Goal: Task Accomplishment & Management: Use online tool/utility

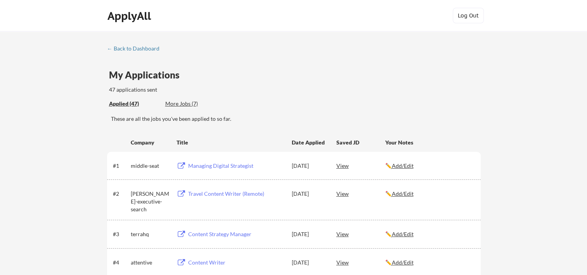
click at [300, 100] on div "Applied (47) More Jobs (7)" at bounding box center [294, 104] width 371 height 16
click at [194, 161] on div "Managing Digital Strategist" at bounding box center [235, 165] width 98 height 14
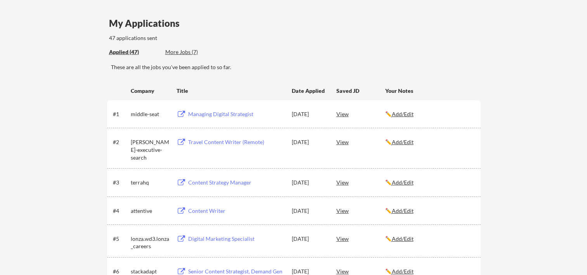
scroll to position [103, 0]
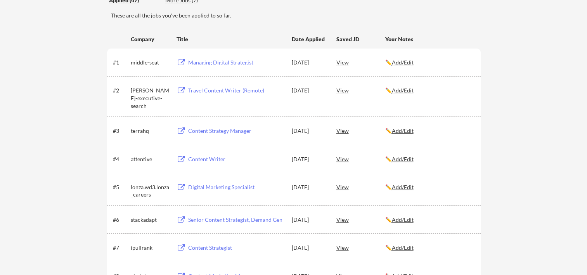
click at [223, 187] on div "Digital Marketing Specialist" at bounding box center [236, 187] width 96 height 8
click at [210, 159] on div "Content Writer" at bounding box center [236, 159] width 96 height 8
click at [197, 131] on div "Content Strategy Manager" at bounding box center [236, 131] width 96 height 8
click at [216, 90] on div "Travel Content Writer (Remote)" at bounding box center [236, 90] width 96 height 8
click at [217, 70] on div "#1 middle-seat Managing Digital Strategist [DATE] View ✏️ Add/Edit" at bounding box center [293, 62] width 373 height 28
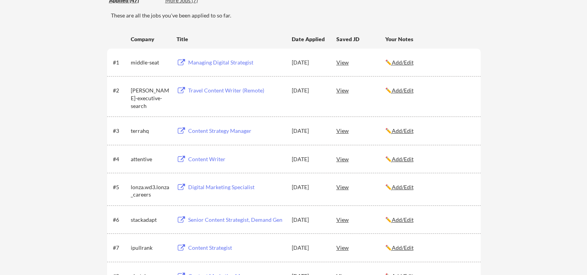
click at [222, 62] on div "Managing Digital Strategist" at bounding box center [236, 63] width 96 height 8
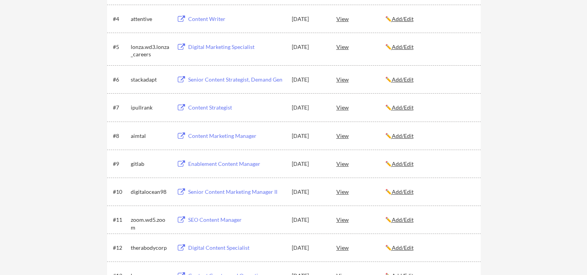
scroll to position [258, 0]
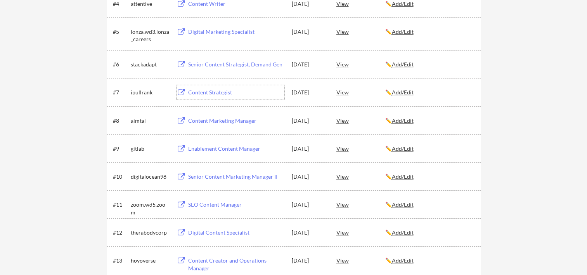
click at [202, 93] on div "Content Strategist" at bounding box center [236, 92] width 96 height 8
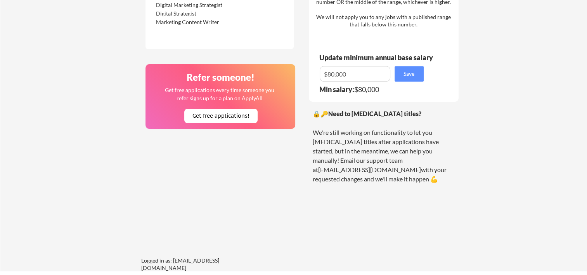
scroll to position [568, 0]
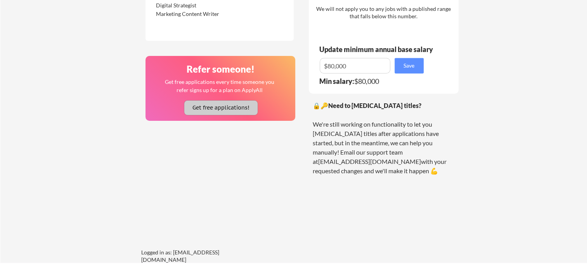
click at [232, 106] on button "Get free applications!" at bounding box center [220, 107] width 73 height 14
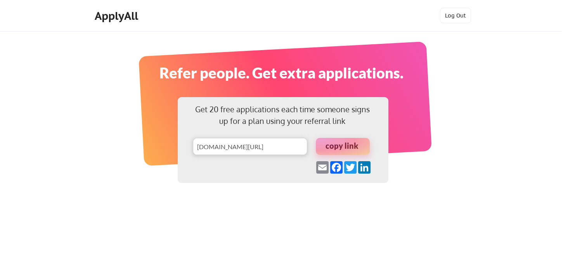
click at [346, 145] on div at bounding box center [343, 146] width 54 height 17
click at [290, 145] on input "input" at bounding box center [250, 146] width 114 height 17
